Goal: Transaction & Acquisition: Obtain resource

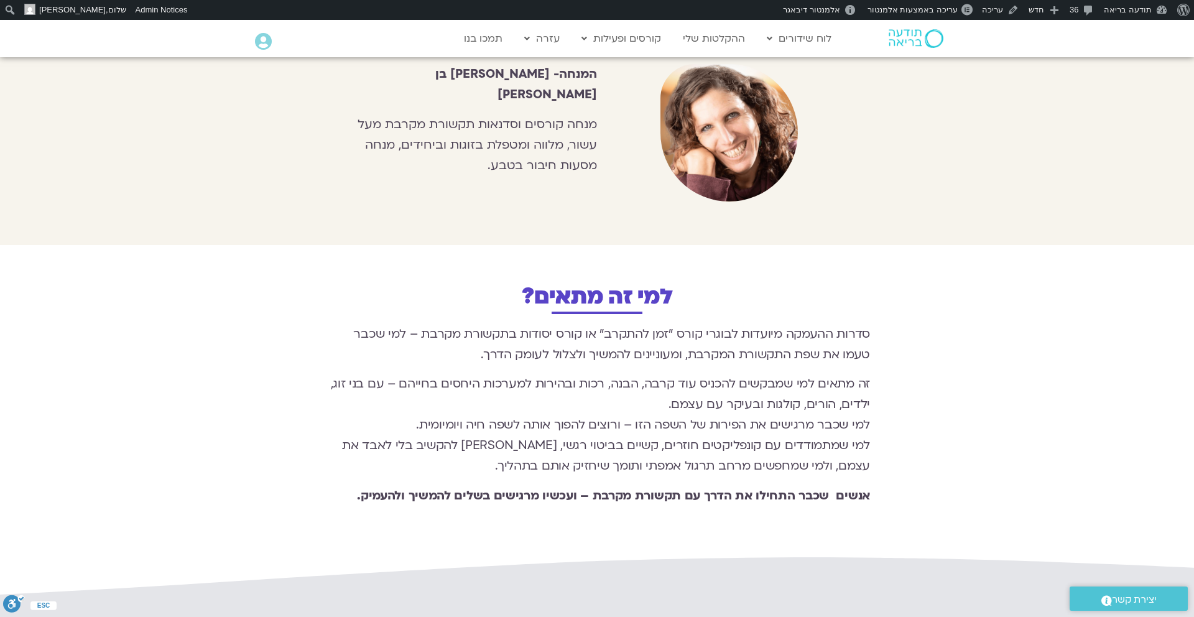
scroll to position [1551, 0]
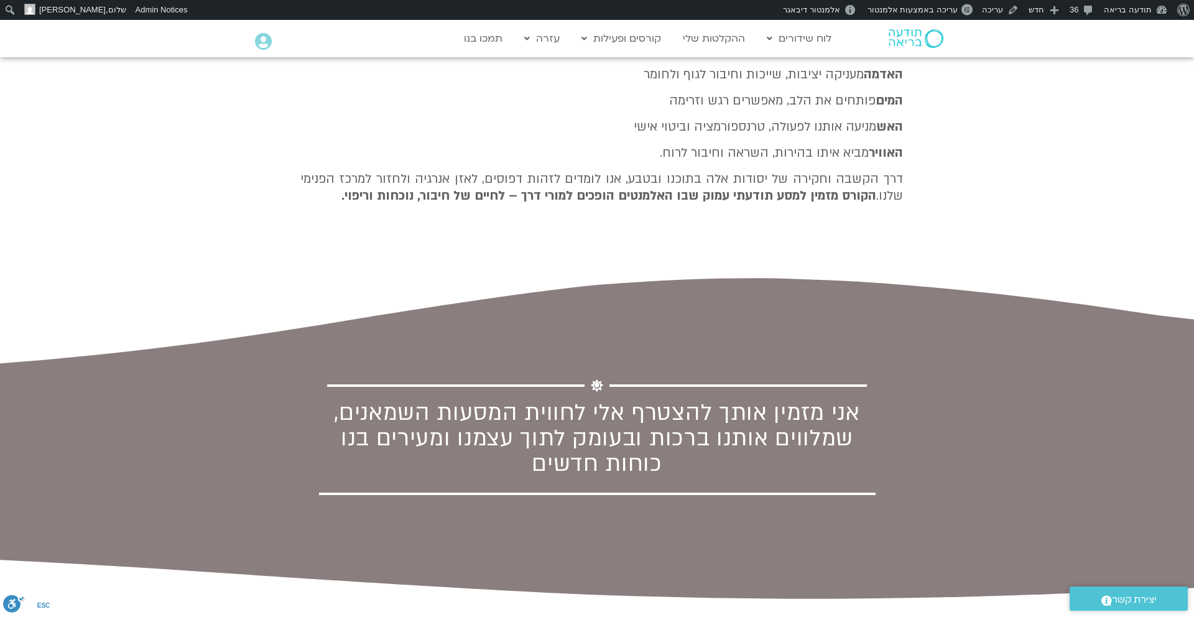
scroll to position [1233, 0]
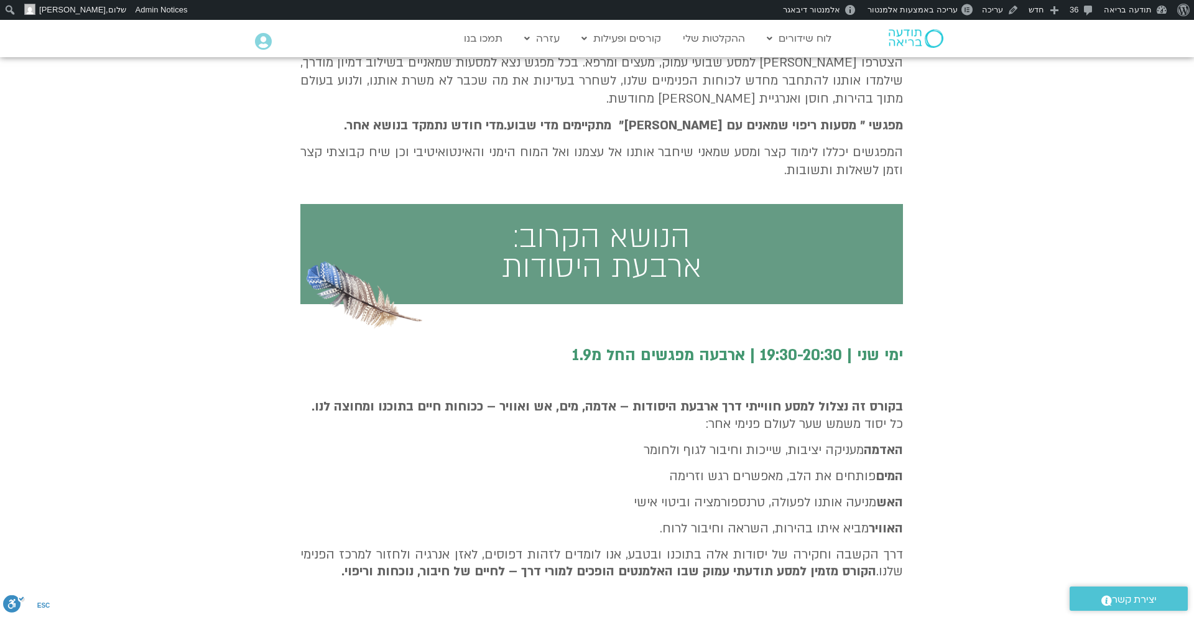
scroll to position [839, 0]
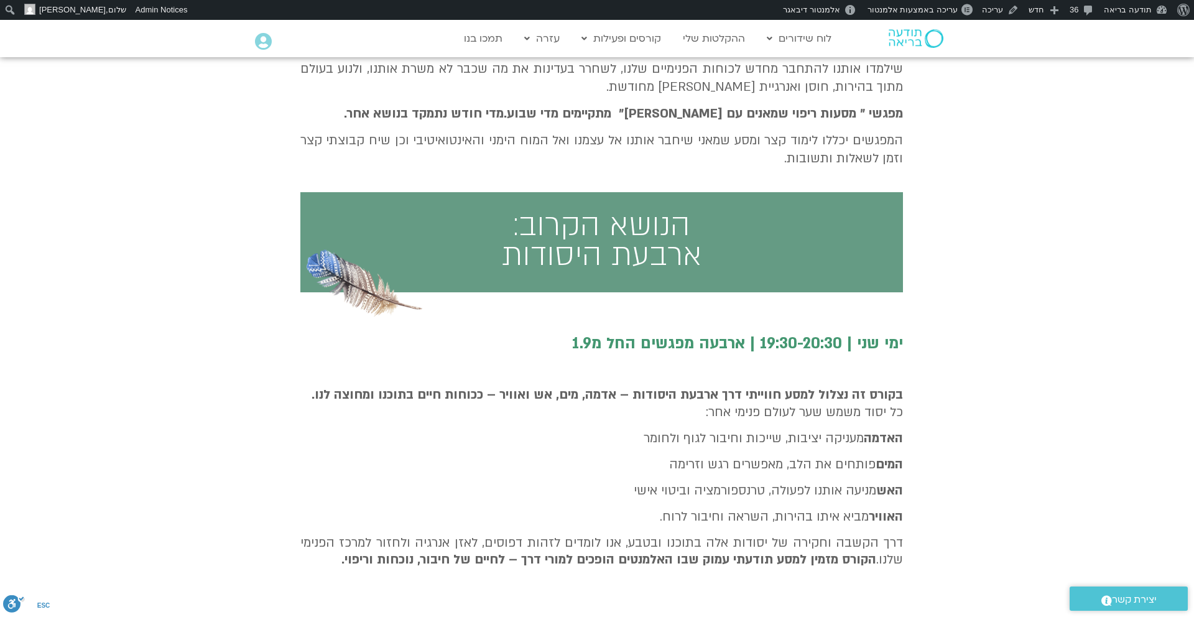
click at [792, 376] on div "בקורס זה נצלול למסע חווייתי דרך ארבעת היסודות – אדמה, מים, אש ואוויר – ככוחות ח…" at bounding box center [601, 481] width 603 height 226
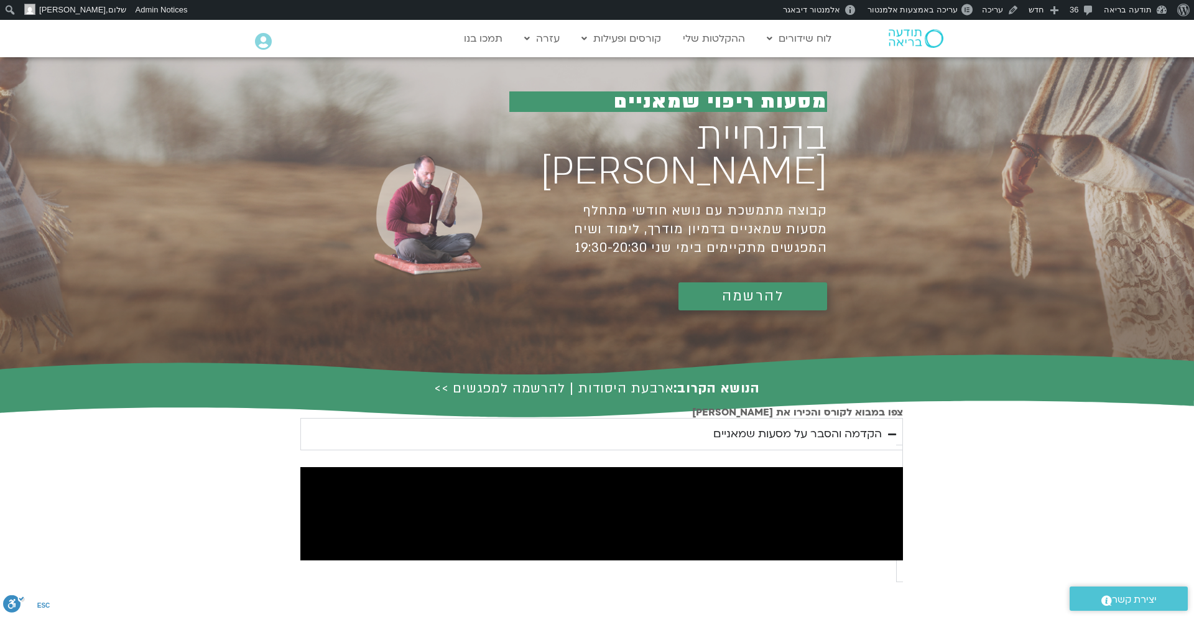
scroll to position [1, 0]
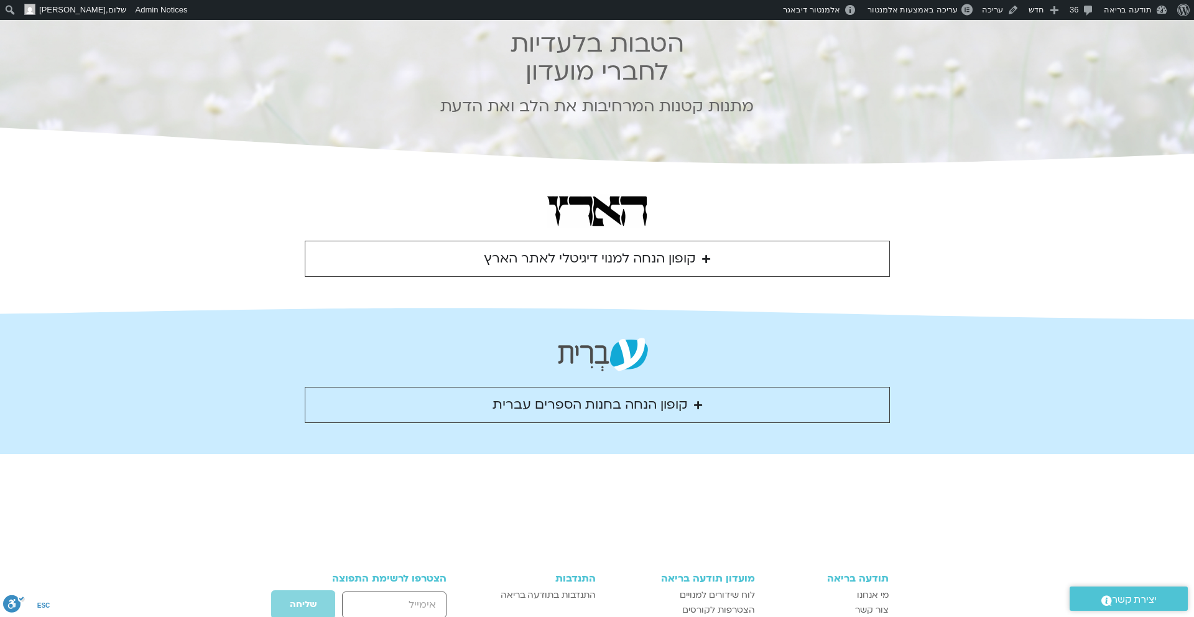
scroll to position [91, 0]
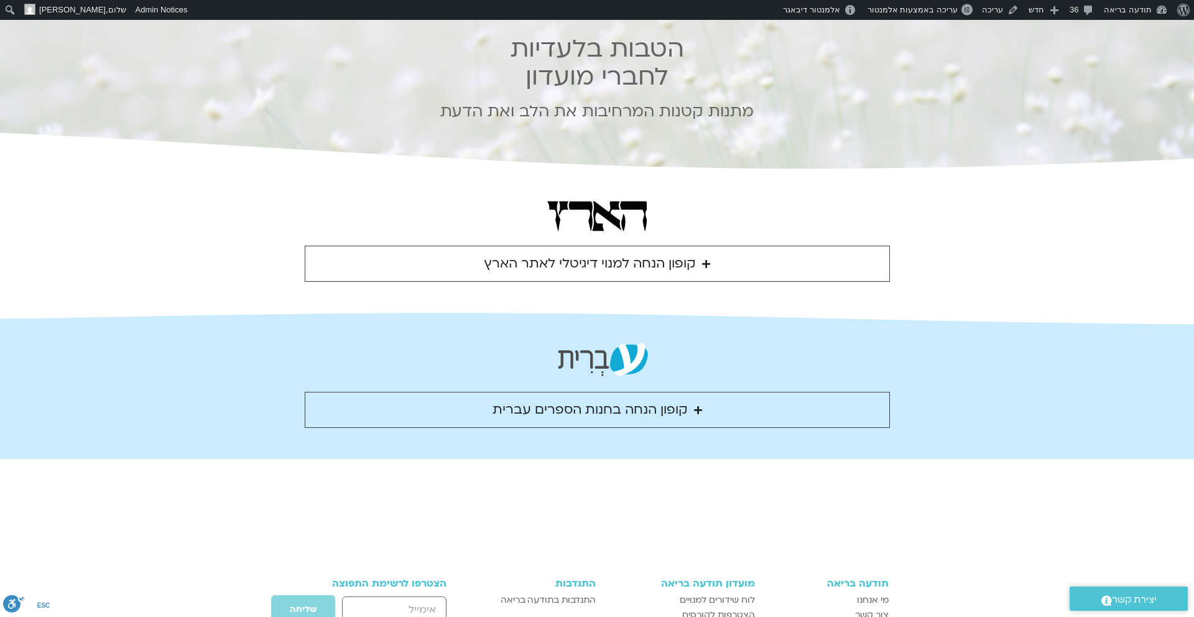
click at [711, 264] on summary "קופון הנחה למנוי דיגיטלי לאתר הארץ" at bounding box center [597, 264] width 585 height 36
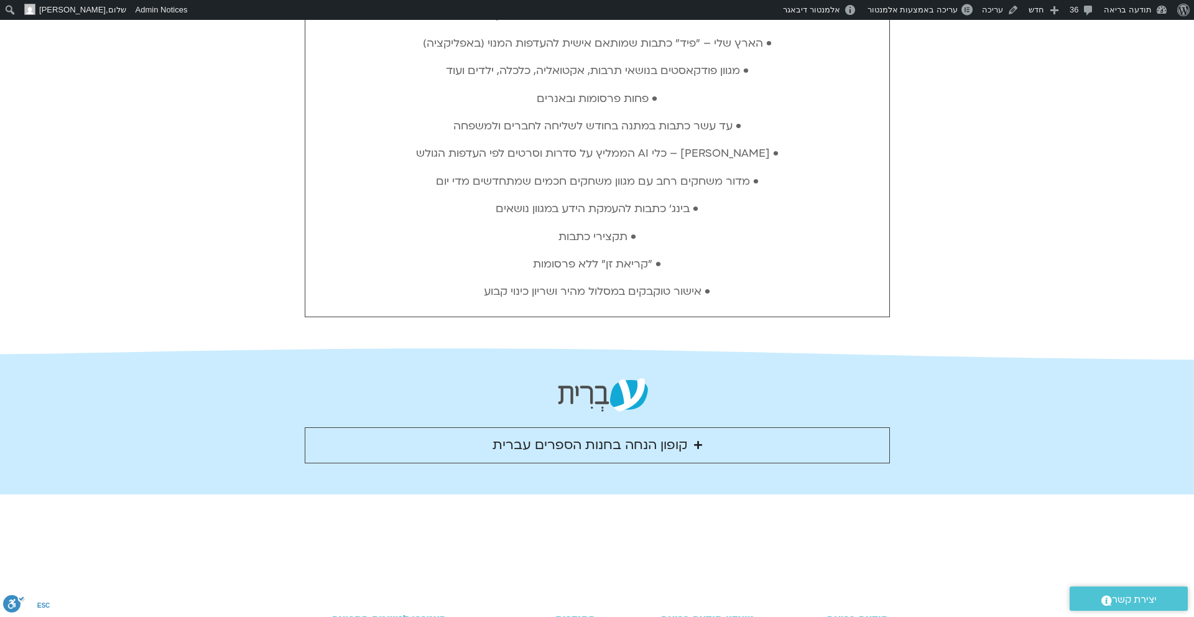
scroll to position [695, 0]
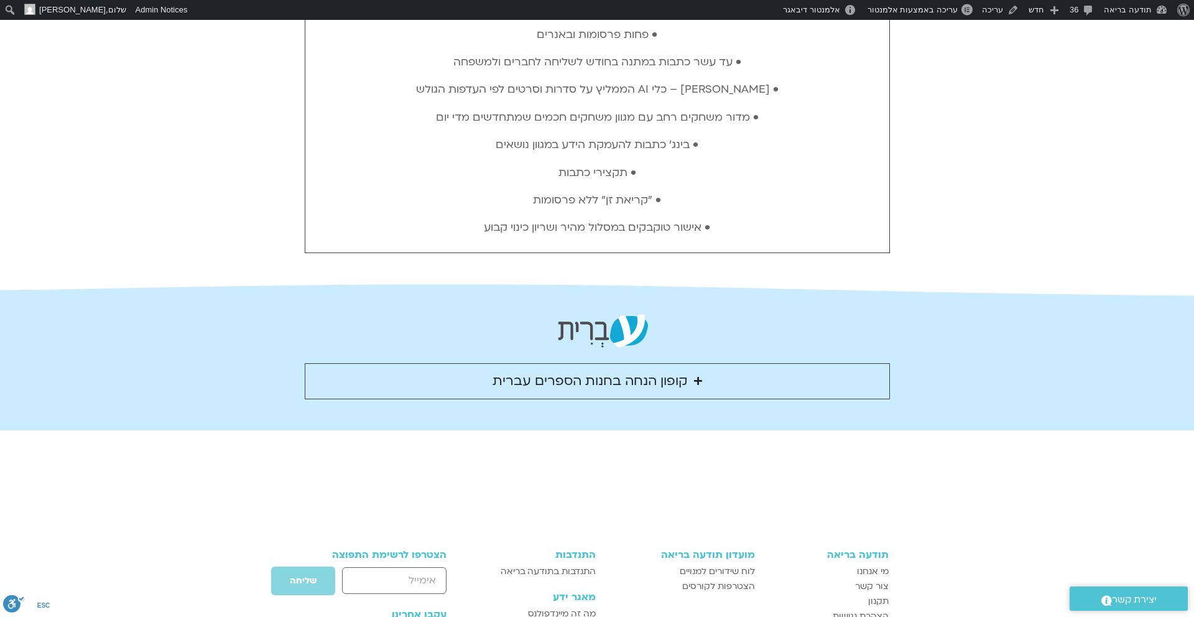
click at [695, 381] on icon "Accordion. Open links with Enter or Space, close with Escape, and navigate with…" at bounding box center [698, 380] width 8 height 9
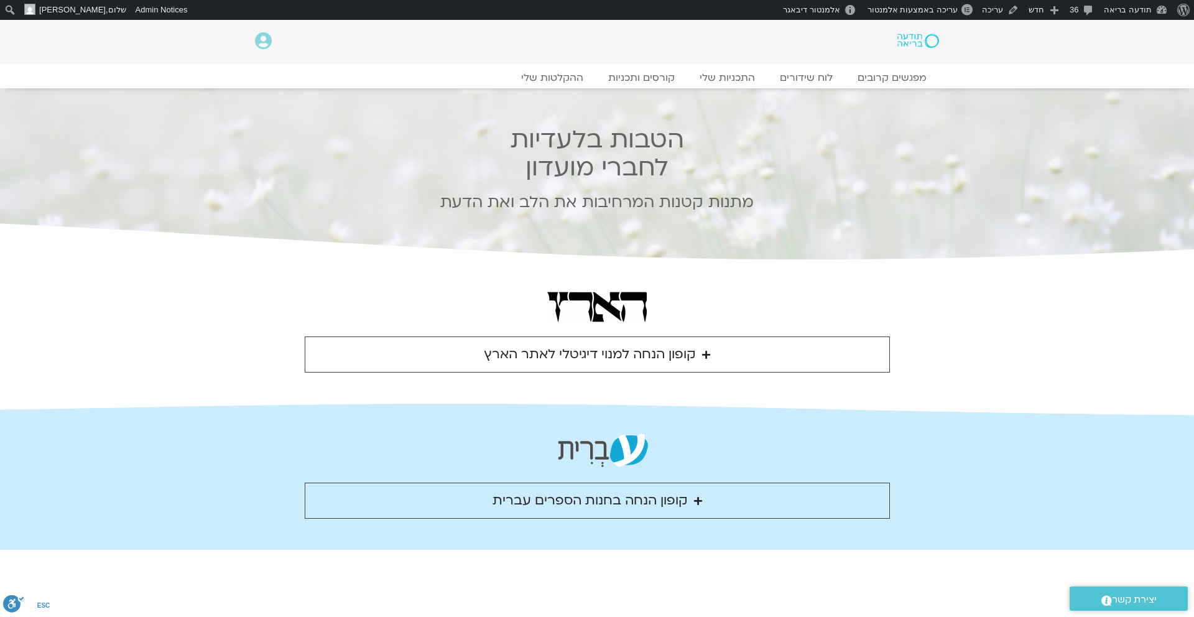
click at [698, 494] on summary "קופון הנחה בחנות הספרים עברית" at bounding box center [597, 501] width 585 height 36
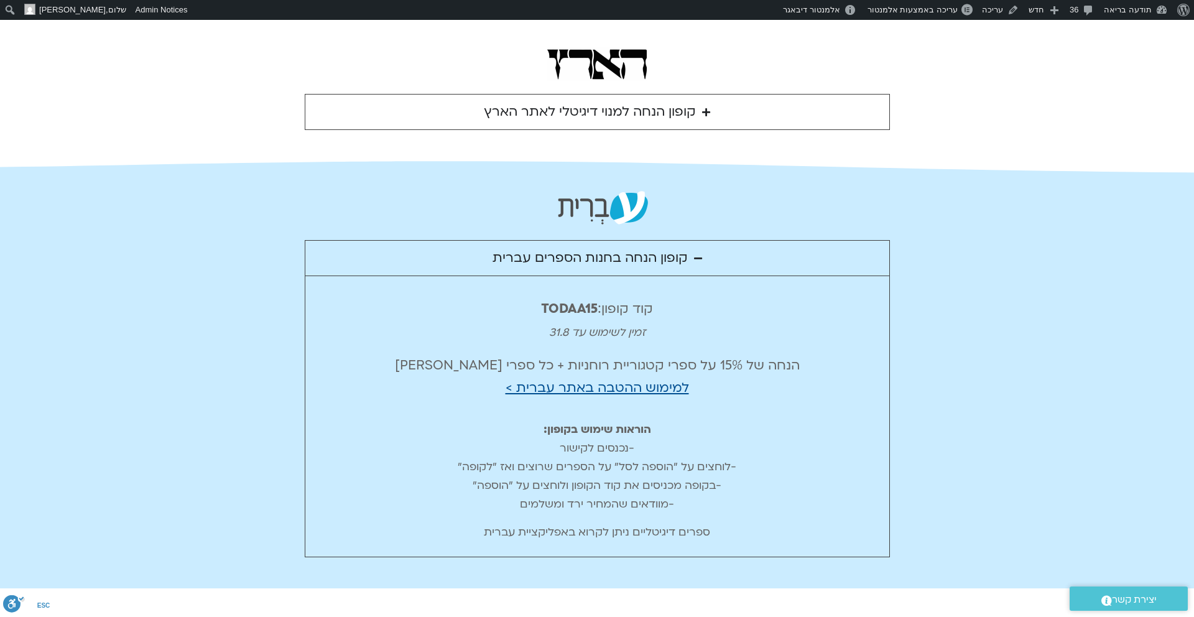
scroll to position [244, 0]
